Goal: Find specific page/section: Find specific page/section

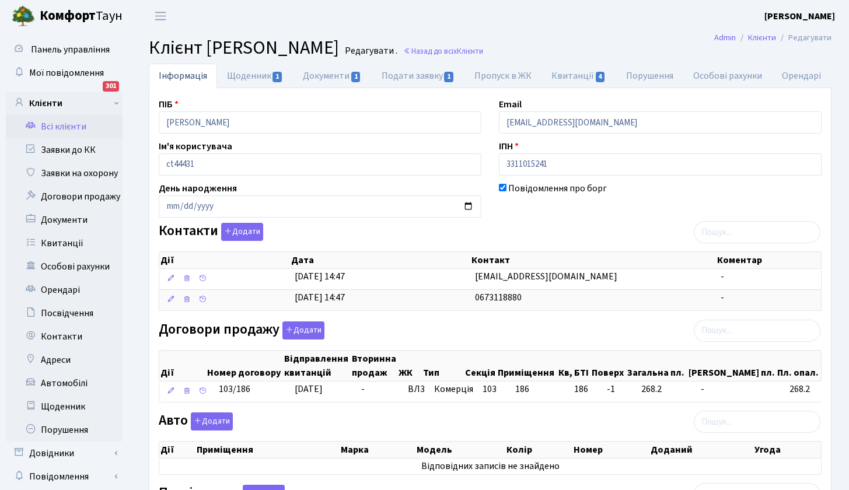
click at [68, 126] on link "Всі клієнти" at bounding box center [64, 126] width 117 height 23
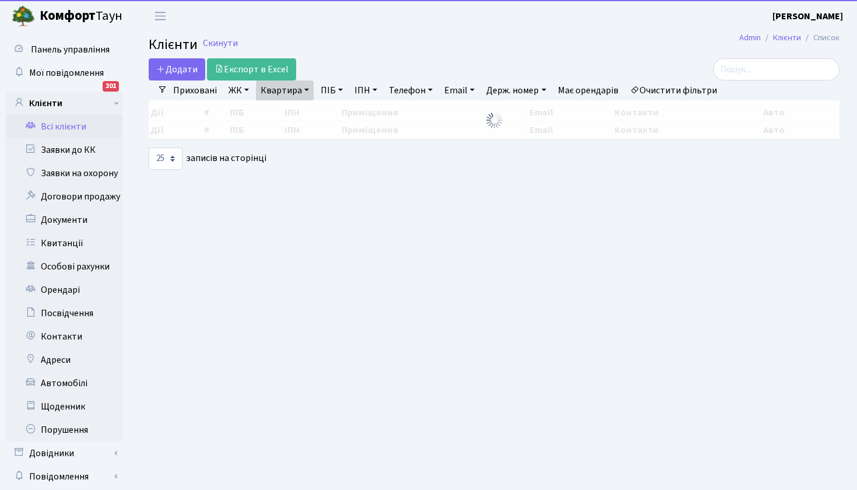
select select "25"
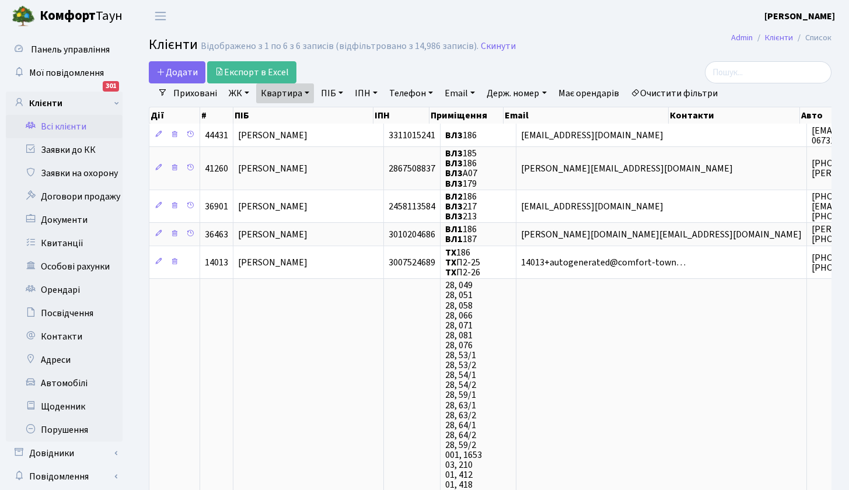
click at [300, 92] on link "Квартира" at bounding box center [285, 93] width 58 height 20
click at [335, 116] on icon at bounding box center [336, 115] width 9 height 9
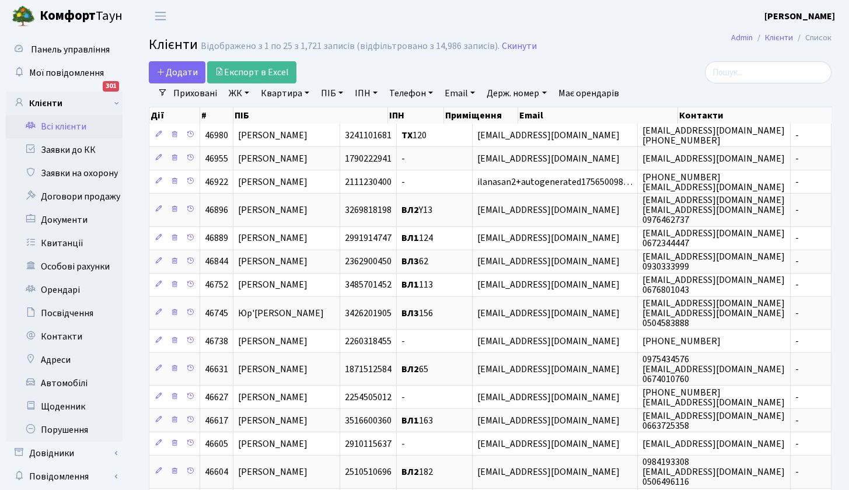
click at [306, 91] on link "Квартира" at bounding box center [285, 93] width 58 height 20
click at [285, 120] on input "text" at bounding box center [291, 116] width 68 height 22
type input "131"
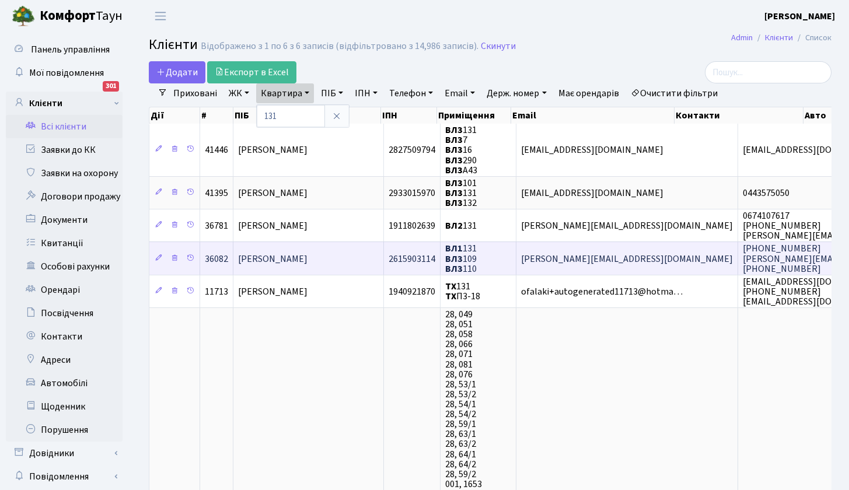
click at [289, 258] on span "[PERSON_NAME] [PERSON_NAME]" at bounding box center [272, 259] width 69 height 13
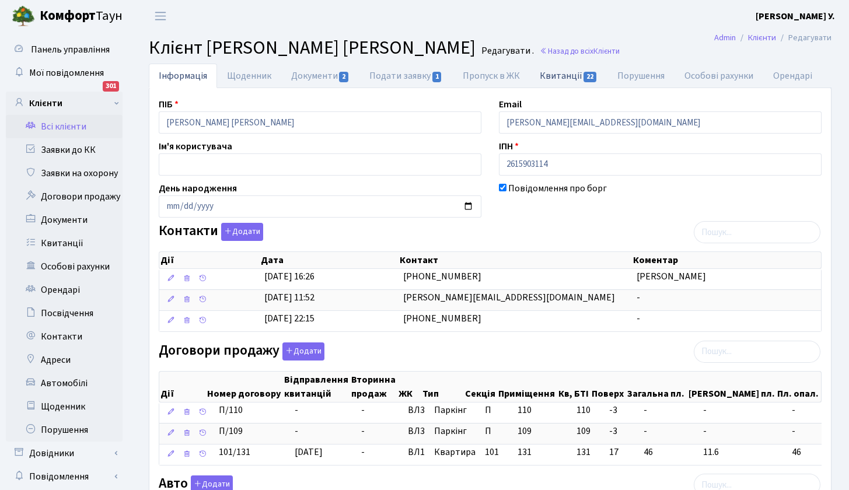
click at [568, 75] on link "Квитанції 22" at bounding box center [569, 76] width 78 height 24
select select "25"
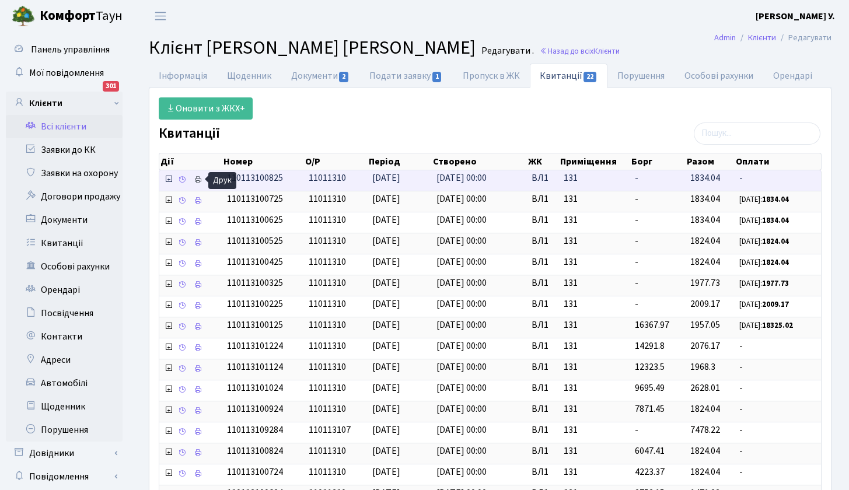
click at [198, 178] on icon at bounding box center [198, 180] width 8 height 8
